Goal: Task Accomplishment & Management: Use online tool/utility

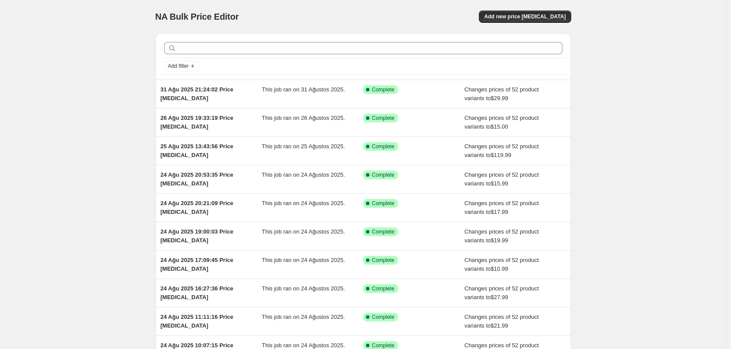
click at [577, 17] on div "NA Bulk Price Editor. This page is ready NA Bulk Price Editor Add new price [ME…" at bounding box center [363, 225] width 437 height 451
click at [542, 17] on span "Add new price [MEDICAL_DATA]" at bounding box center [524, 16] width 81 height 7
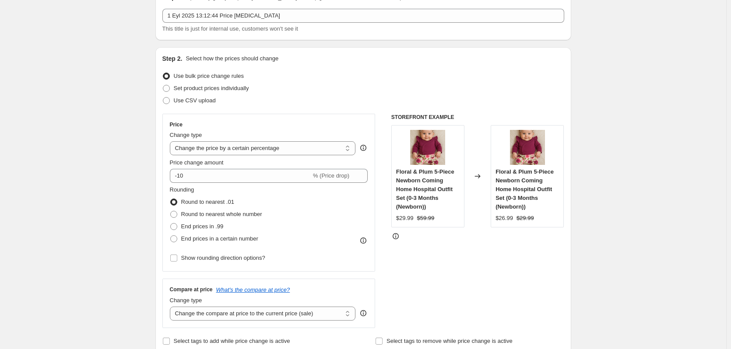
scroll to position [88, 0]
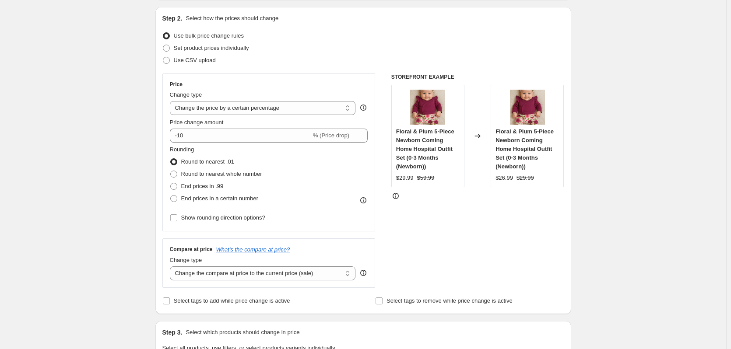
drag, startPoint x: 608, startPoint y: 127, endPoint x: 641, endPoint y: 60, distance: 75.0
click at [222, 102] on select "Change the price to a certain amount Change the price by a certain amount Chang…" at bounding box center [263, 108] width 186 height 14
select select "to"
click at [172, 101] on select "Change the price to a certain amount Change the price by a certain amount Chang…" at bounding box center [263, 108] width 186 height 14
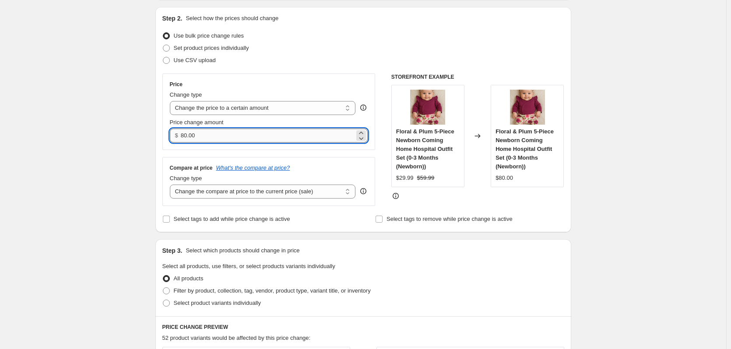
click at [235, 134] on input "80.00" at bounding box center [268, 136] width 174 height 14
type input "49"
type input "49.99"
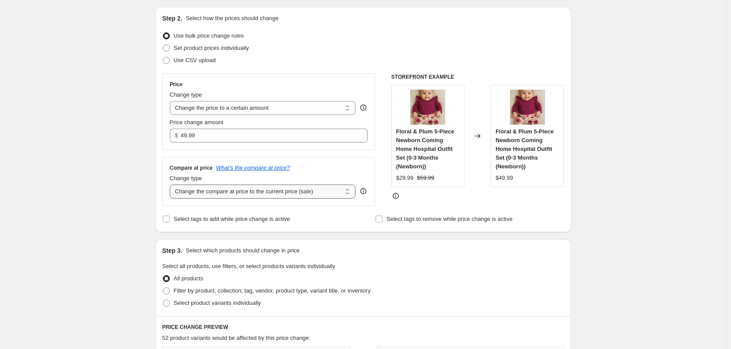
click at [228, 190] on select "Change the compare at price to the current price (sale) Change the compare at p…" at bounding box center [263, 192] width 186 height 14
select select "to"
click at [172, 185] on select "Change the compare at price to the current price (sale) Change the compare at p…" at bounding box center [263, 192] width 186 height 14
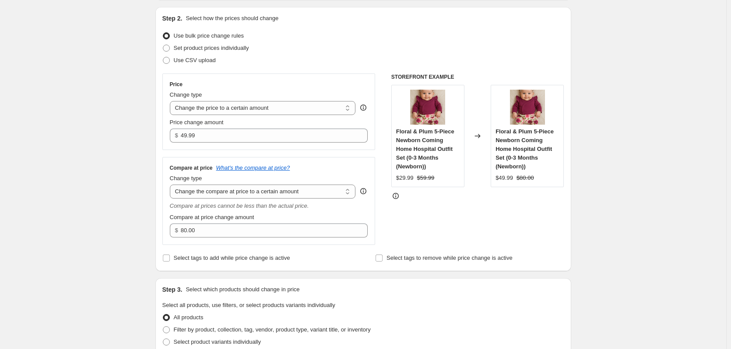
click at [612, 124] on div "Create new price [MEDICAL_DATA]. This page is ready Create new price [MEDICAL_D…" at bounding box center [363, 335] width 726 height 846
drag, startPoint x: 612, startPoint y: 124, endPoint x: 610, endPoint y: 65, distance: 59.1
click at [610, 65] on div "Create new price [MEDICAL_DATA]. This page is ready Create new price [MEDICAL_D…" at bounding box center [363, 335] width 726 height 846
click at [207, 232] on input "80.00" at bounding box center [268, 231] width 174 height 14
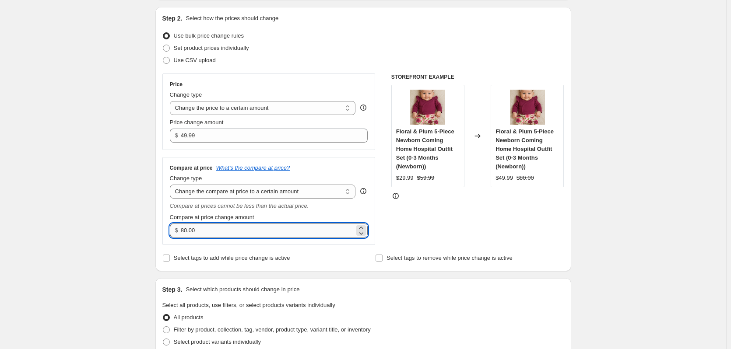
click at [207, 232] on input "80.00" at bounding box center [268, 231] width 174 height 14
type input "79"
drag, startPoint x: 207, startPoint y: 232, endPoint x: 63, endPoint y: 230, distance: 143.2
click at [63, 230] on div "Create new price [MEDICAL_DATA]. This page is ready Create new price [MEDICAL_D…" at bounding box center [363, 335] width 726 height 846
type input "69"
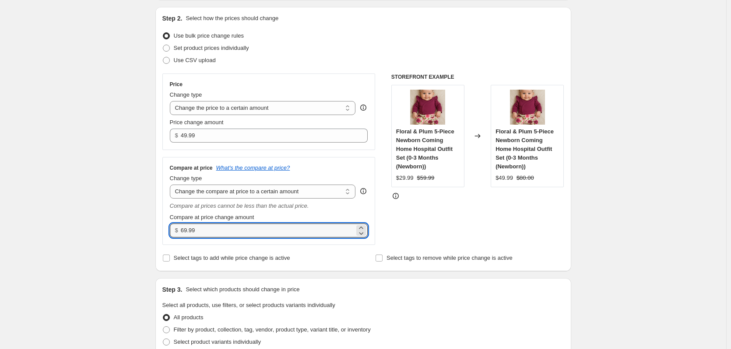
type input "69.99"
click at [595, 163] on div "Create new price [MEDICAL_DATA]. This page is ready Create new price [MEDICAL_D…" at bounding box center [363, 335] width 726 height 846
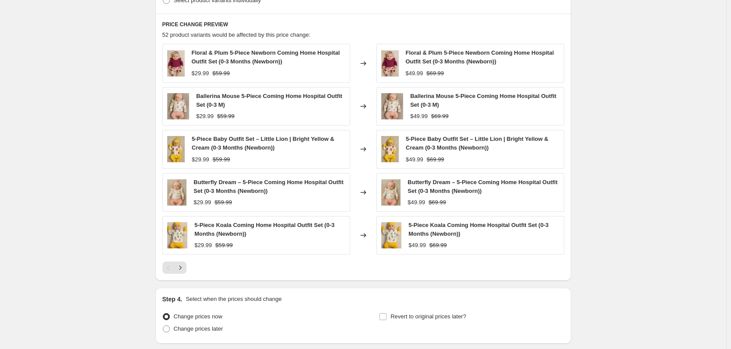
scroll to position [497, 0]
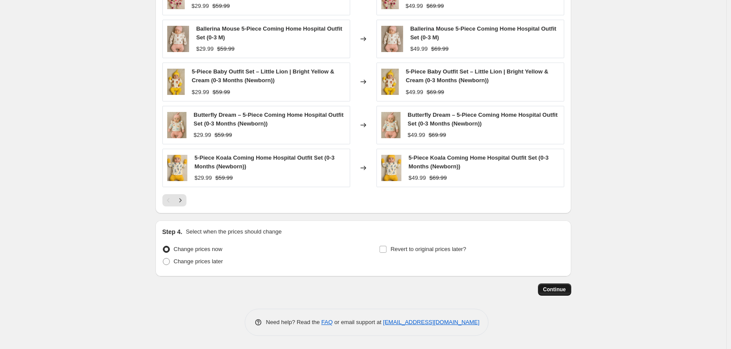
click at [568, 285] on button "Continue" at bounding box center [554, 290] width 33 height 12
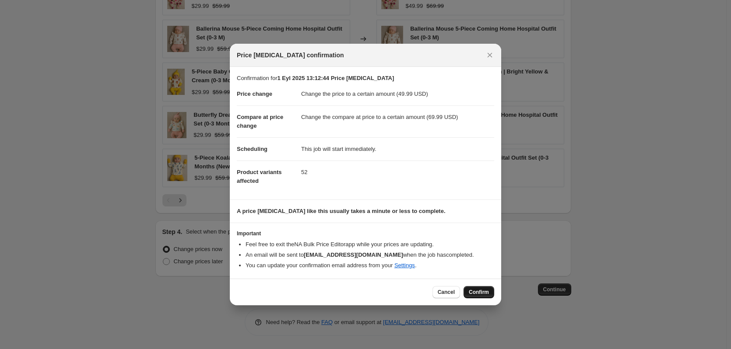
click at [476, 289] on span "Confirm" at bounding box center [479, 292] width 20 height 7
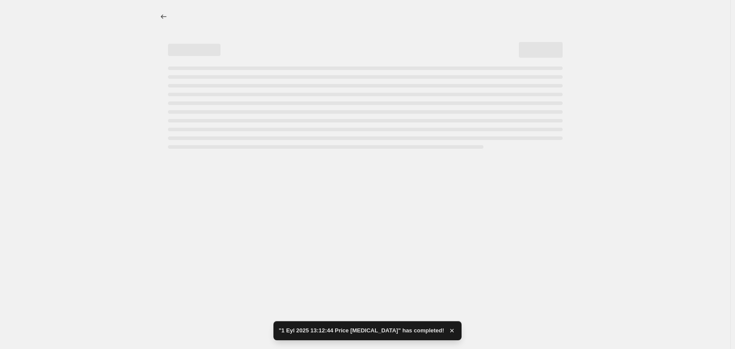
select select "to"
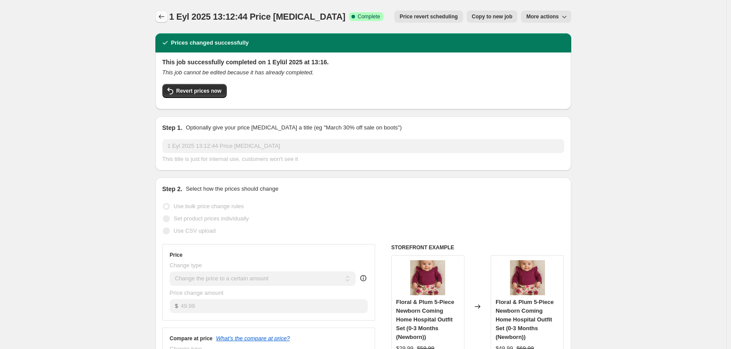
click at [163, 20] on icon "Price change jobs" at bounding box center [161, 16] width 9 height 9
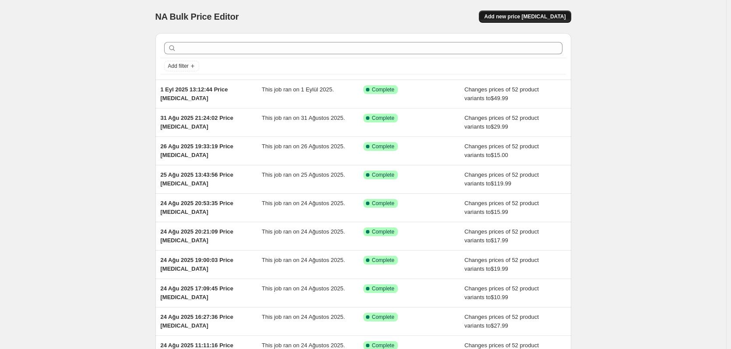
click at [534, 15] on span "Add new price [MEDICAL_DATA]" at bounding box center [524, 16] width 81 height 7
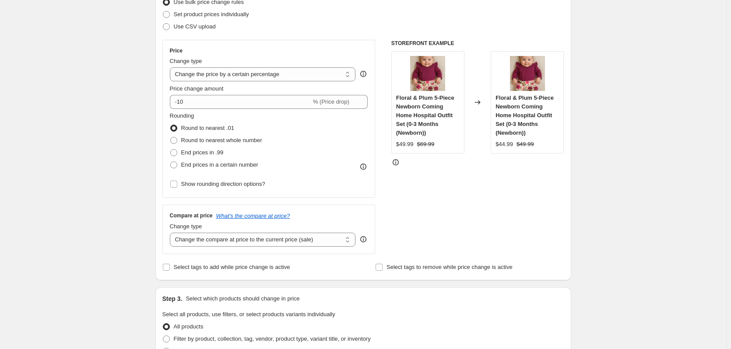
scroll to position [44, 0]
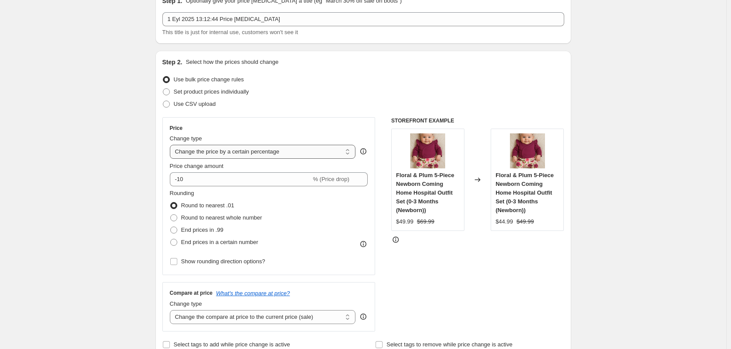
click at [214, 145] on select "Change the price to a certain amount Change the price by a certain amount Chang…" at bounding box center [263, 152] width 186 height 14
select select "to"
click at [172, 145] on select "Change the price to a certain amount Change the price by a certain amount Chang…" at bounding box center [263, 152] width 186 height 14
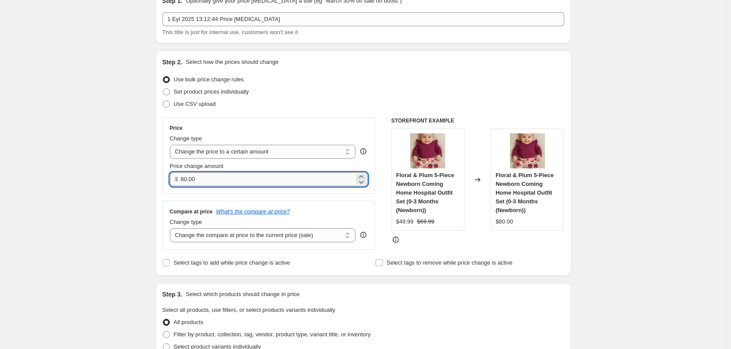
click at [218, 179] on input "80.00" at bounding box center [268, 179] width 174 height 14
type input "59"
type input "59.99"
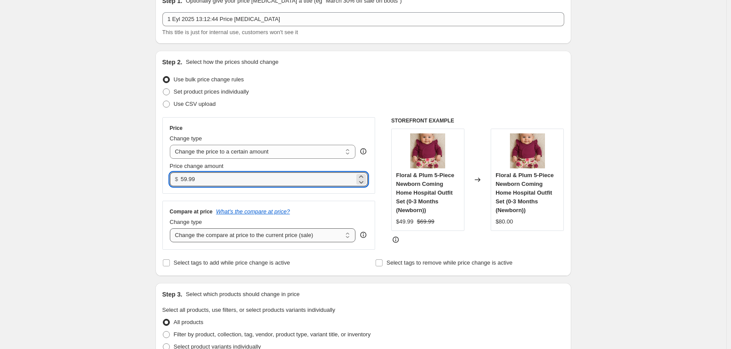
drag, startPoint x: 255, startPoint y: 239, endPoint x: 261, endPoint y: 234, distance: 7.8
click at [255, 239] on select "Change the compare at price to the current price (sale) Change the compare at p…" at bounding box center [263, 235] width 186 height 14
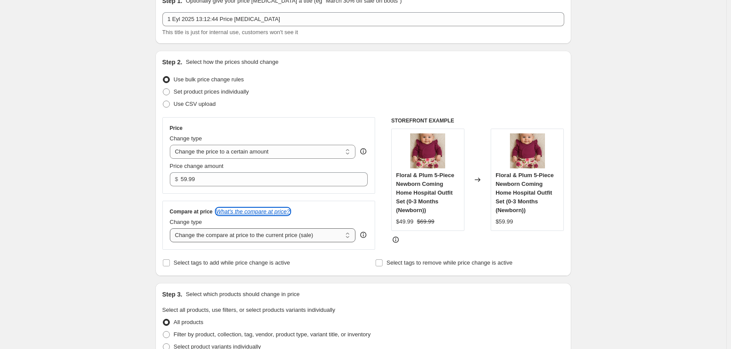
drag, startPoint x: 284, startPoint y: 214, endPoint x: 282, endPoint y: 232, distance: 17.6
click at [281, 240] on div "Compare at price What's the compare at price? Change type Change the compare at…" at bounding box center [269, 225] width 198 height 34
click at [282, 229] on select "Change the compare at price to the current price (sale) Change the compare at p…" at bounding box center [263, 235] width 186 height 14
select select "to"
click at [172, 229] on select "Change the compare at price to the current price (sale) Change the compare at p…" at bounding box center [263, 235] width 186 height 14
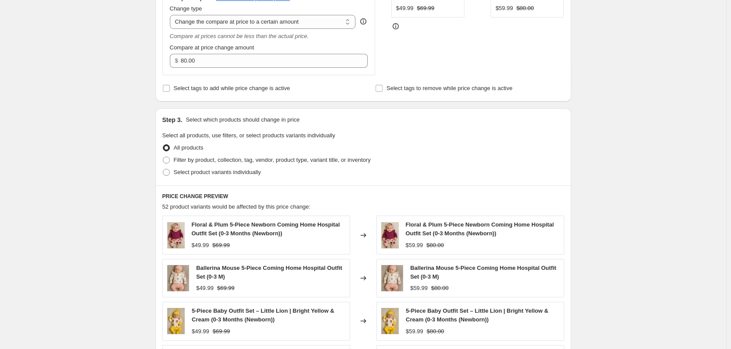
scroll to position [263, 0]
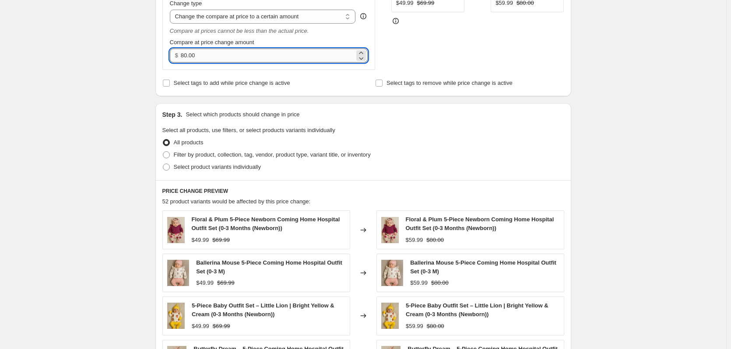
click at [230, 58] on input "80.00" at bounding box center [268, 56] width 174 height 14
type input "79"
type input "79.99"
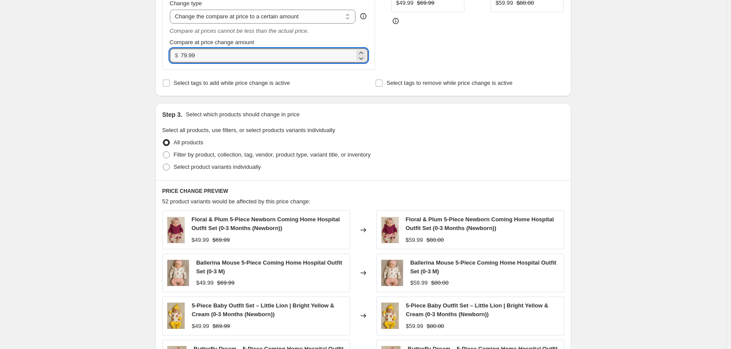
click at [641, 56] on div "Create new price [MEDICAL_DATA]. This page is ready Create new price [MEDICAL_D…" at bounding box center [363, 160] width 726 height 846
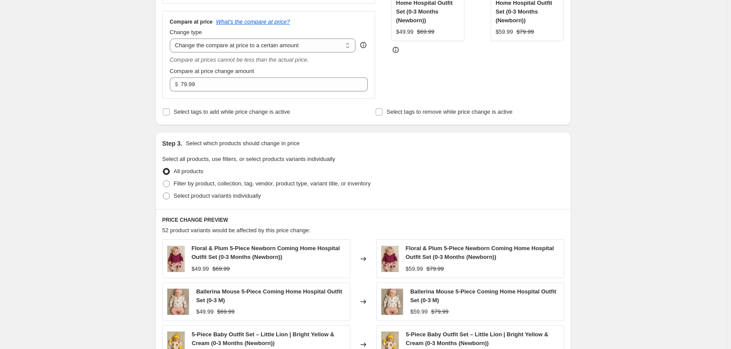
scroll to position [497, 0]
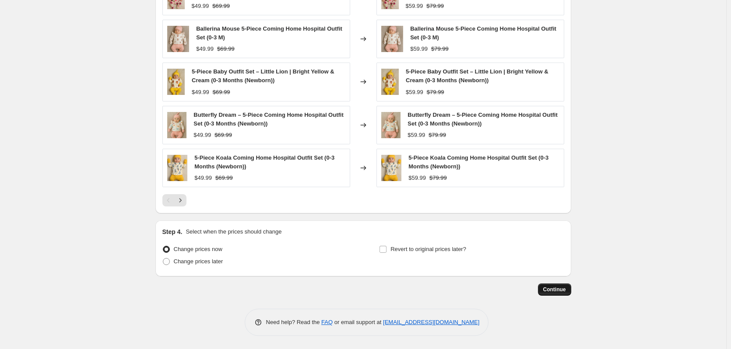
click at [545, 285] on button "Continue" at bounding box center [554, 290] width 33 height 12
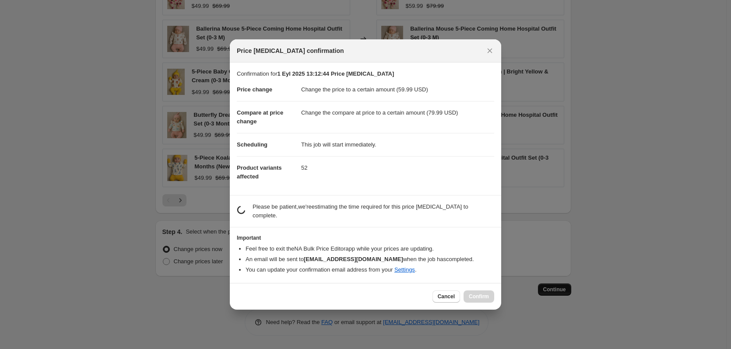
scroll to position [0, 0]
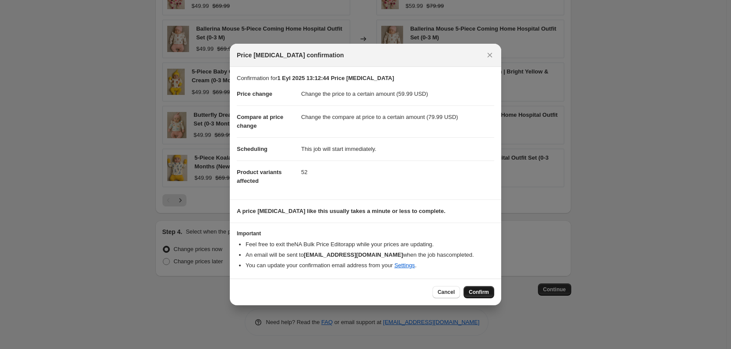
click at [473, 291] on span "Confirm" at bounding box center [479, 292] width 20 height 7
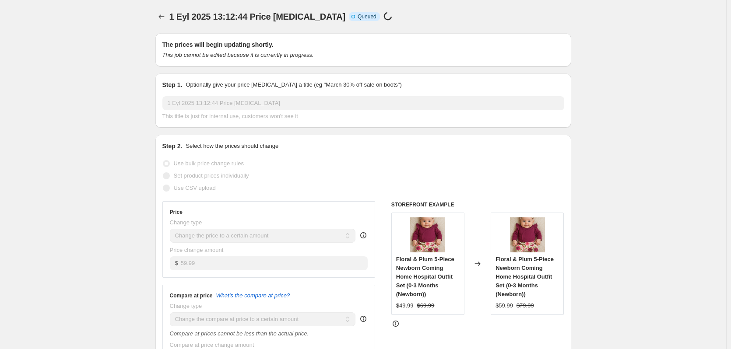
scroll to position [497, 0]
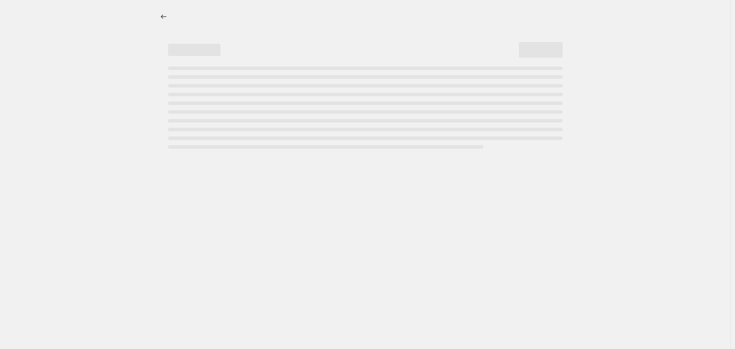
select select "to"
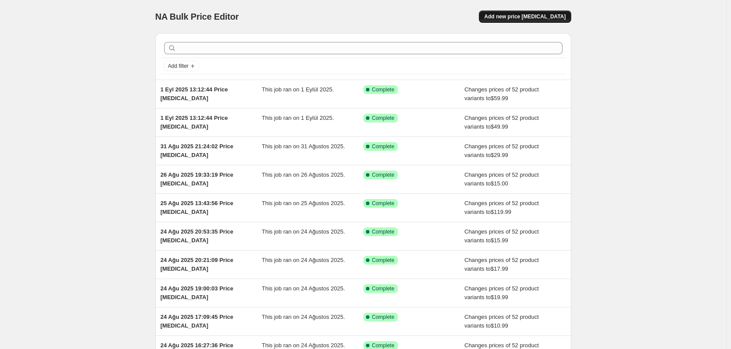
click at [551, 21] on button "Add new price [MEDICAL_DATA]" at bounding box center [525, 17] width 92 height 12
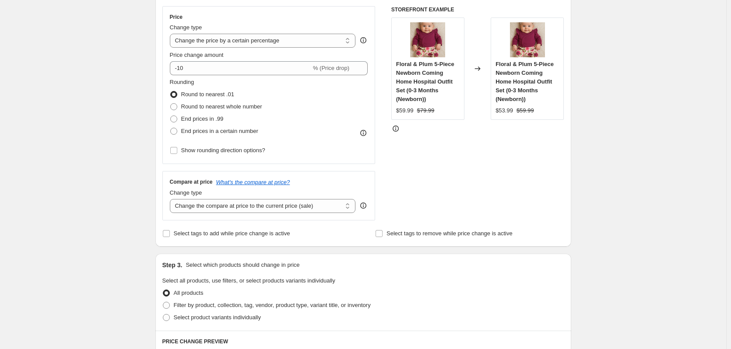
scroll to position [175, 0]
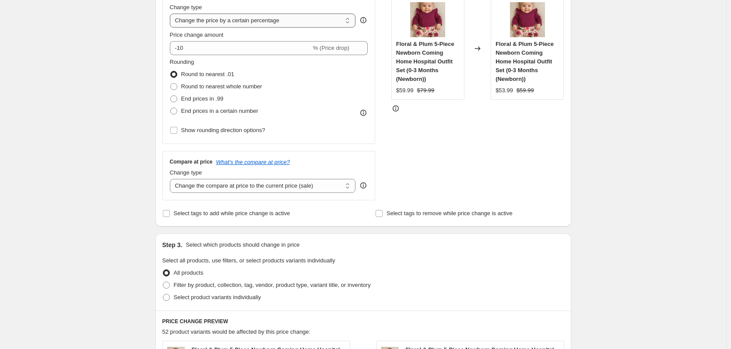
click at [204, 25] on select "Change the price to a certain amount Change the price by a certain amount Chang…" at bounding box center [263, 21] width 186 height 14
select select "to"
click at [172, 14] on select "Change the price to a certain amount Change the price by a certain amount Chang…" at bounding box center [263, 21] width 186 height 14
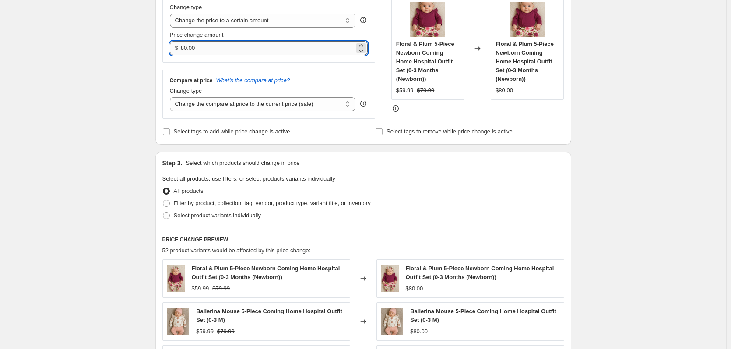
click at [211, 55] on input "80.00" at bounding box center [268, 48] width 174 height 14
click at [210, 51] on input "80.00" at bounding box center [268, 48] width 174 height 14
type input "74"
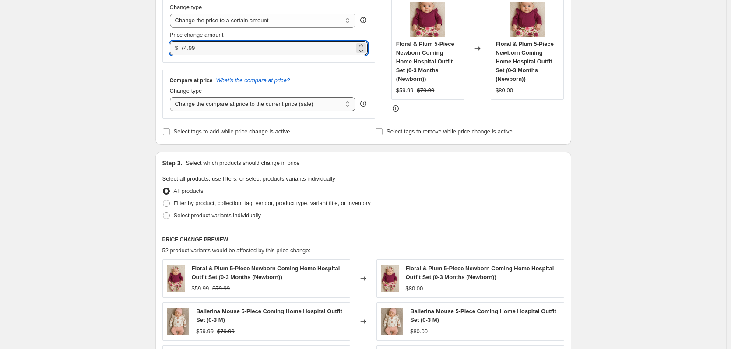
type input "74.99"
click at [228, 104] on select "Change the compare at price to the current price (sale) Change the compare at p…" at bounding box center [263, 104] width 186 height 14
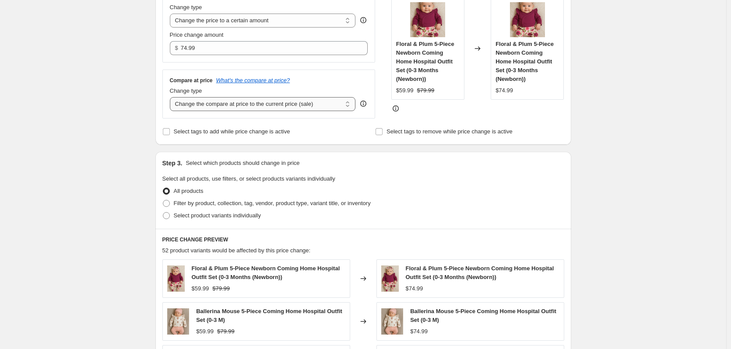
select select "to"
click at [172, 98] on select "Change the compare at price to the current price (sale) Change the compare at p…" at bounding box center [263, 104] width 186 height 14
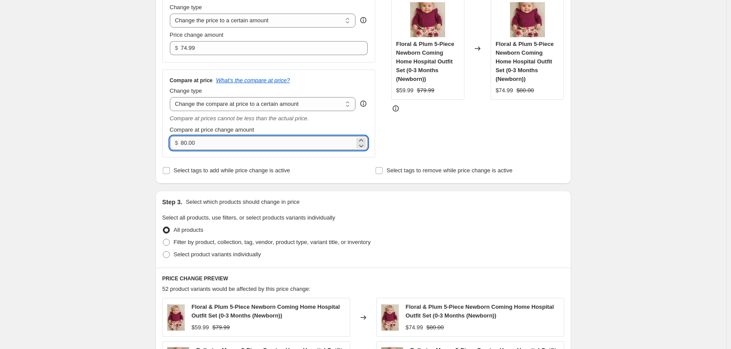
click at [216, 137] on input "80.00" at bounding box center [268, 143] width 174 height 14
type input "104"
type input "104.99"
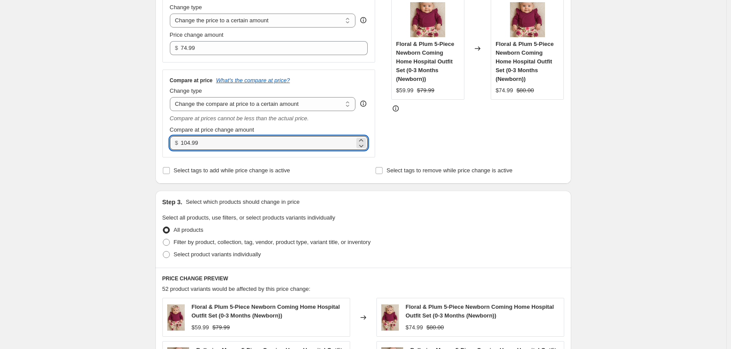
click at [619, 105] on div "Create new price change job. This page is ready Create new price change job Dra…" at bounding box center [363, 248] width 726 height 846
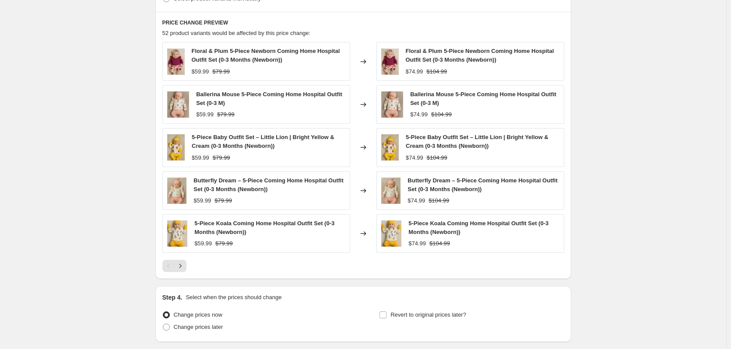
scroll to position [497, 0]
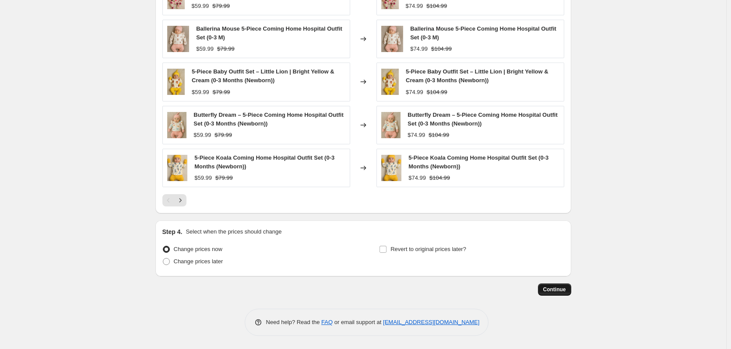
click at [553, 290] on span "Continue" at bounding box center [554, 289] width 23 height 7
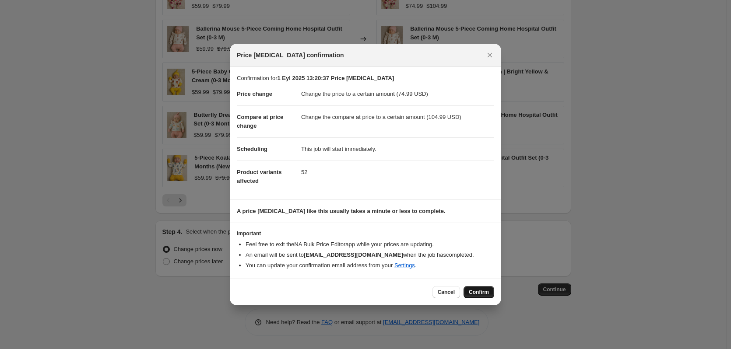
click at [470, 291] on span "Confirm" at bounding box center [479, 292] width 20 height 7
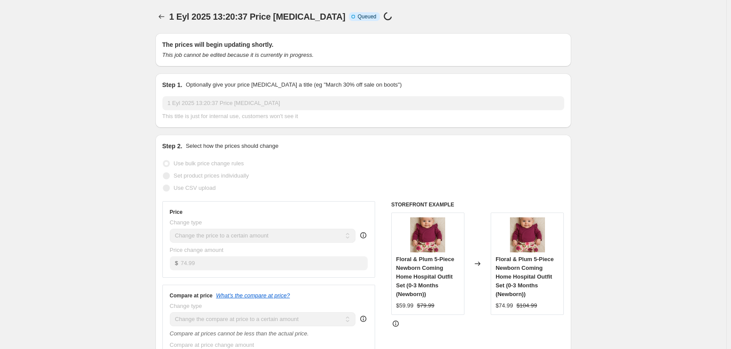
scroll to position [497, 0]
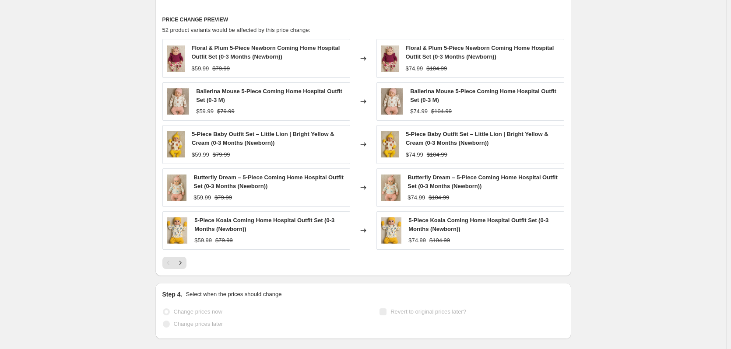
select select "to"
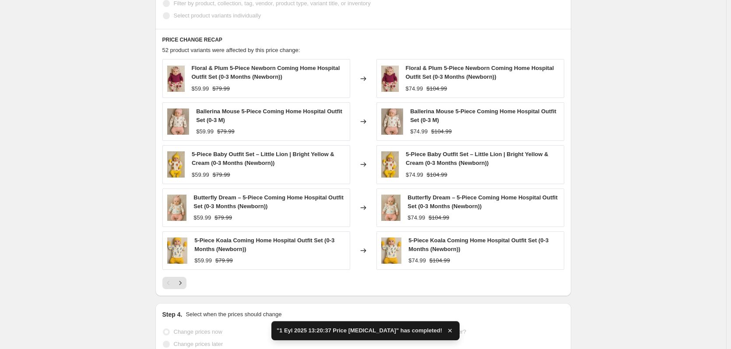
scroll to position [0, 0]
